Goal: Check status

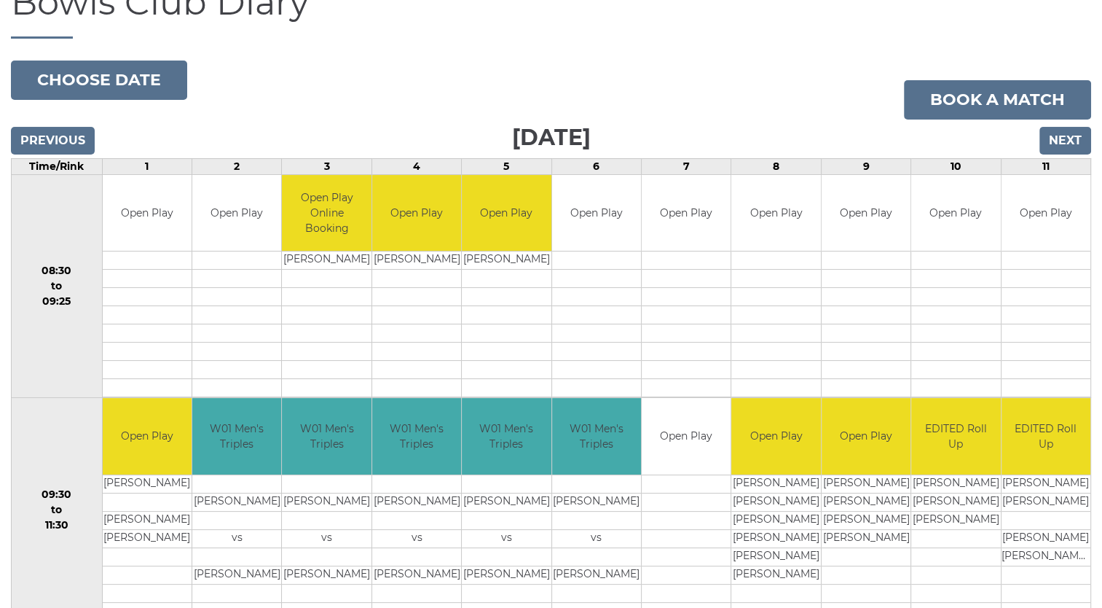
scroll to position [204, 0]
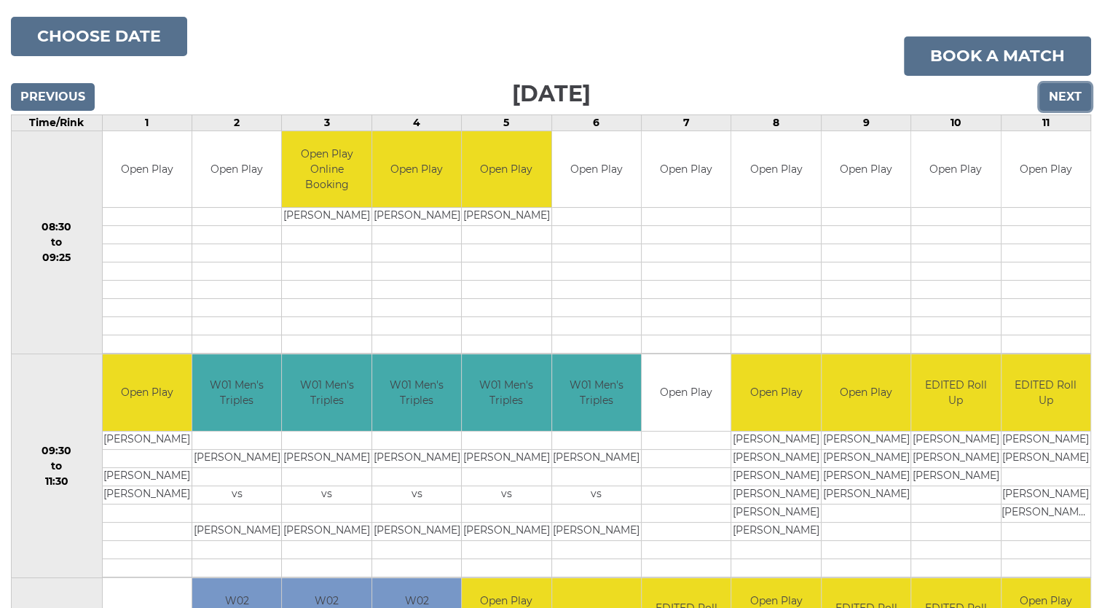
click at [1071, 94] on input "Next" at bounding box center [1065, 97] width 52 height 28
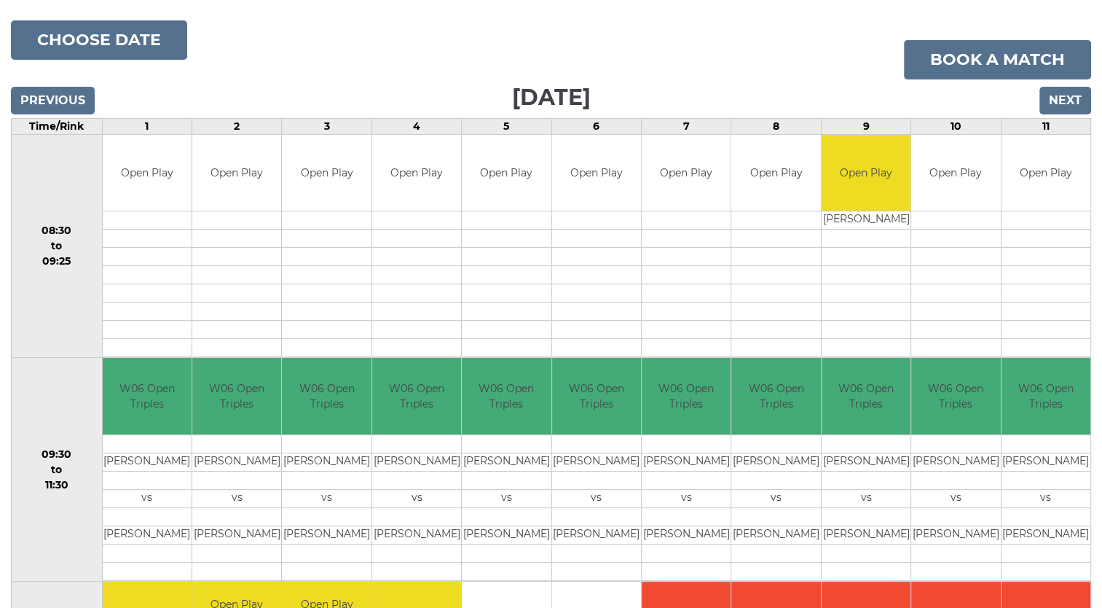
scroll to position [146, 0]
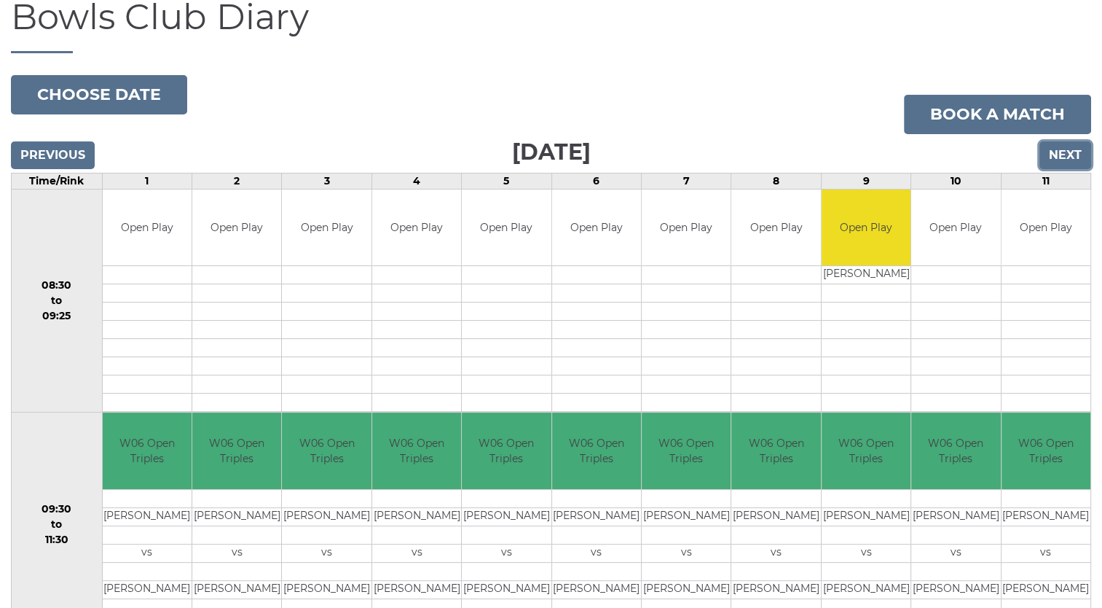
click at [1064, 155] on input "Next" at bounding box center [1065, 155] width 52 height 28
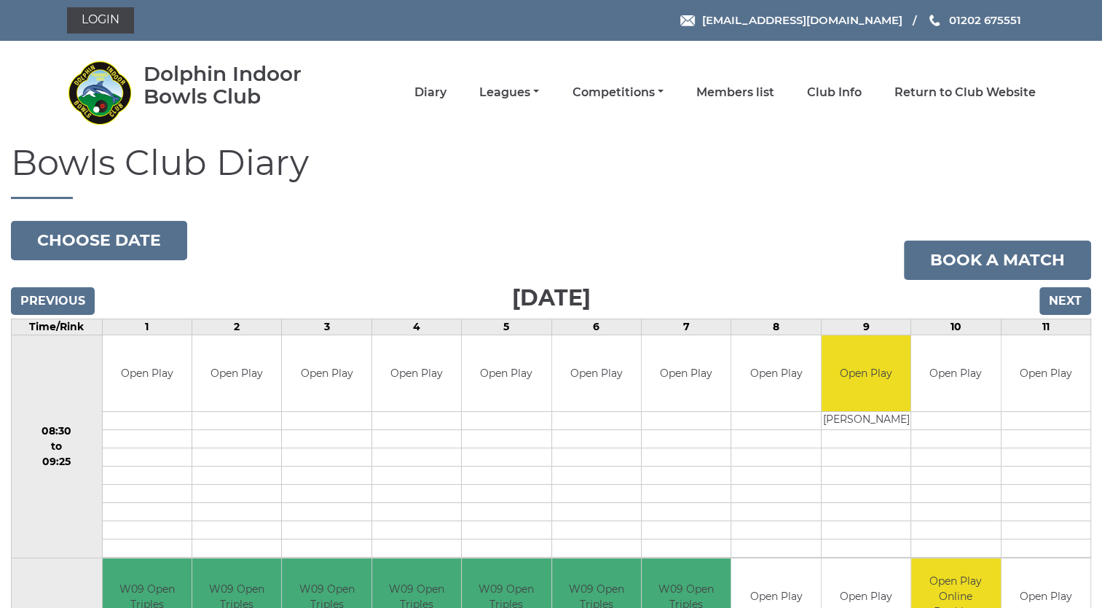
click at [1064, 155] on h1 "Bowls Club Diary" at bounding box center [551, 170] width 1080 height 55
click at [1077, 299] on input "Next" at bounding box center [1065, 301] width 52 height 28
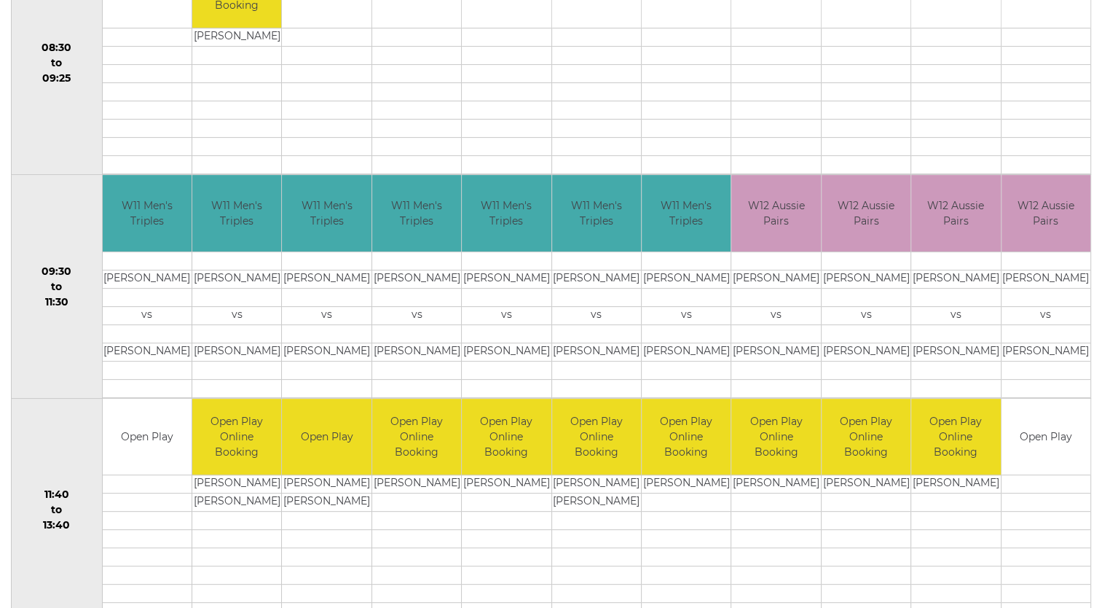
scroll to position [466, 0]
